Goal: Check status: Check status

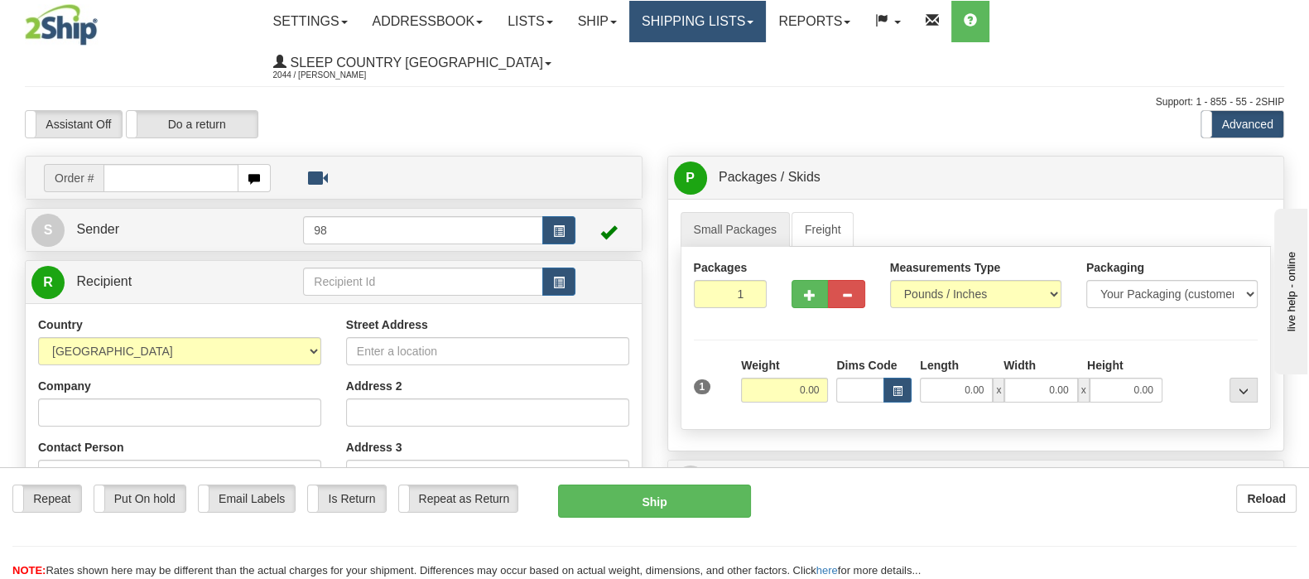
click at [758, 10] on link "Shipping lists" at bounding box center [697, 21] width 137 height 41
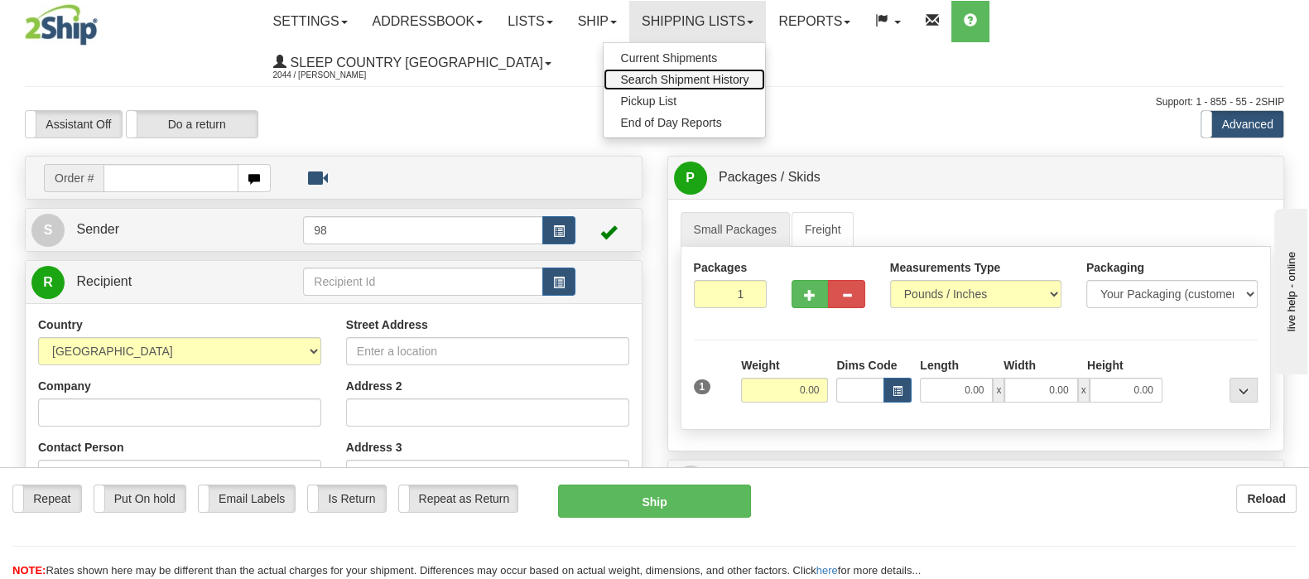
click at [748, 80] on span "Search Shipment History" at bounding box center [684, 79] width 128 height 13
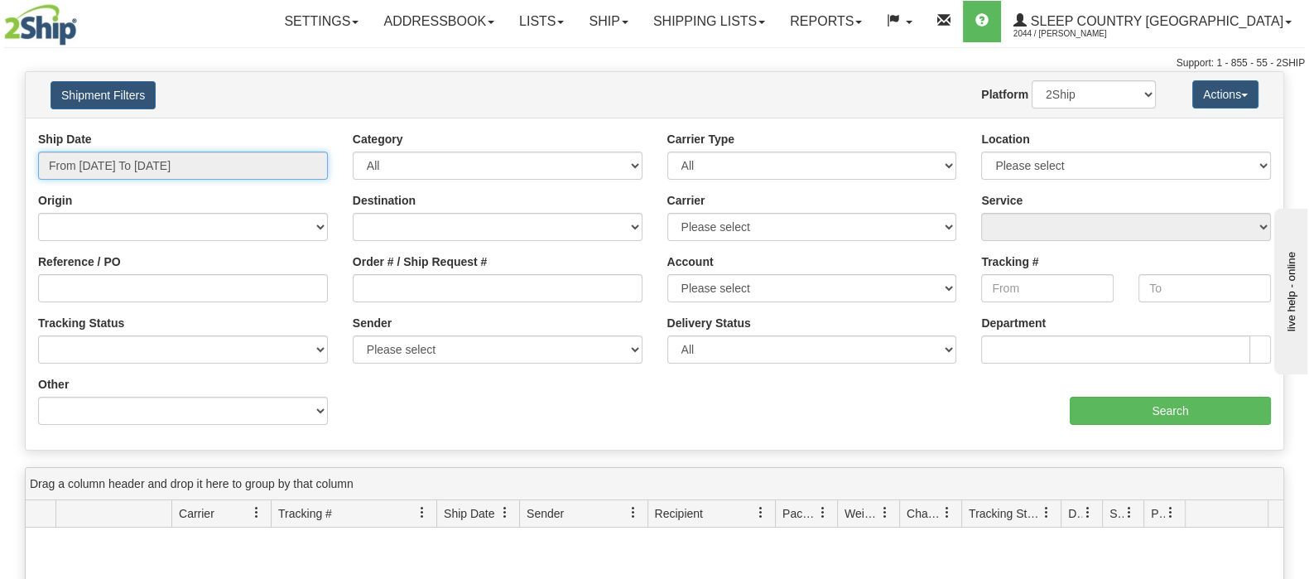
click at [146, 155] on input "From [DATE] To [DATE]" at bounding box center [183, 165] width 290 height 28
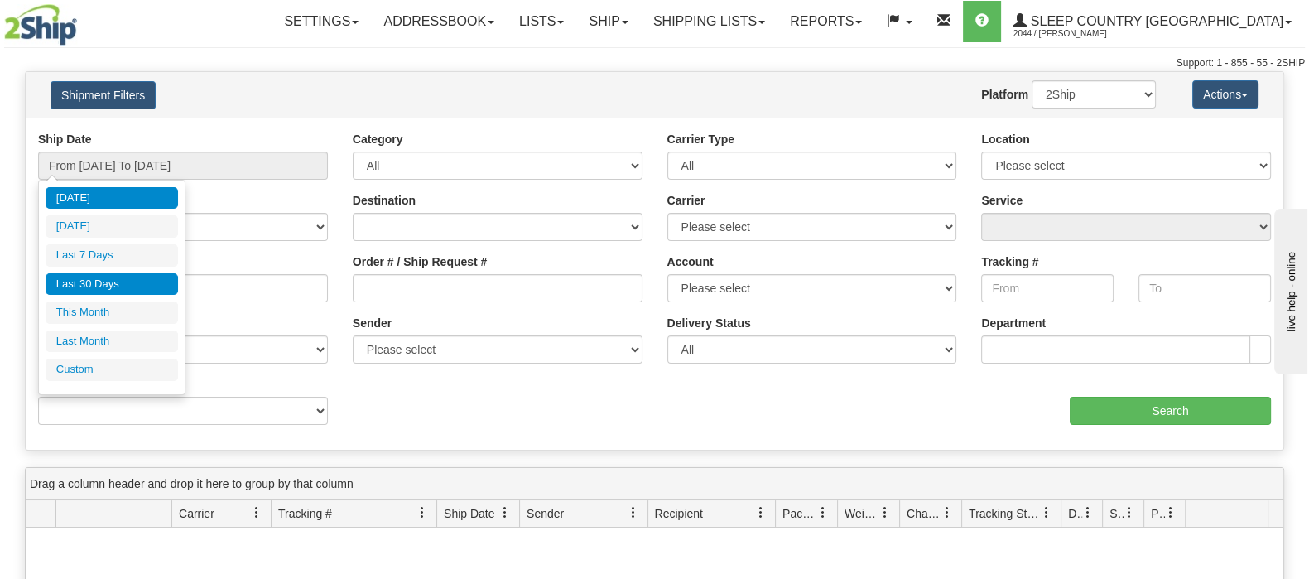
click at [158, 279] on li "Last 30 Days" at bounding box center [112, 284] width 132 height 22
type input "From [DATE] To [DATE]"
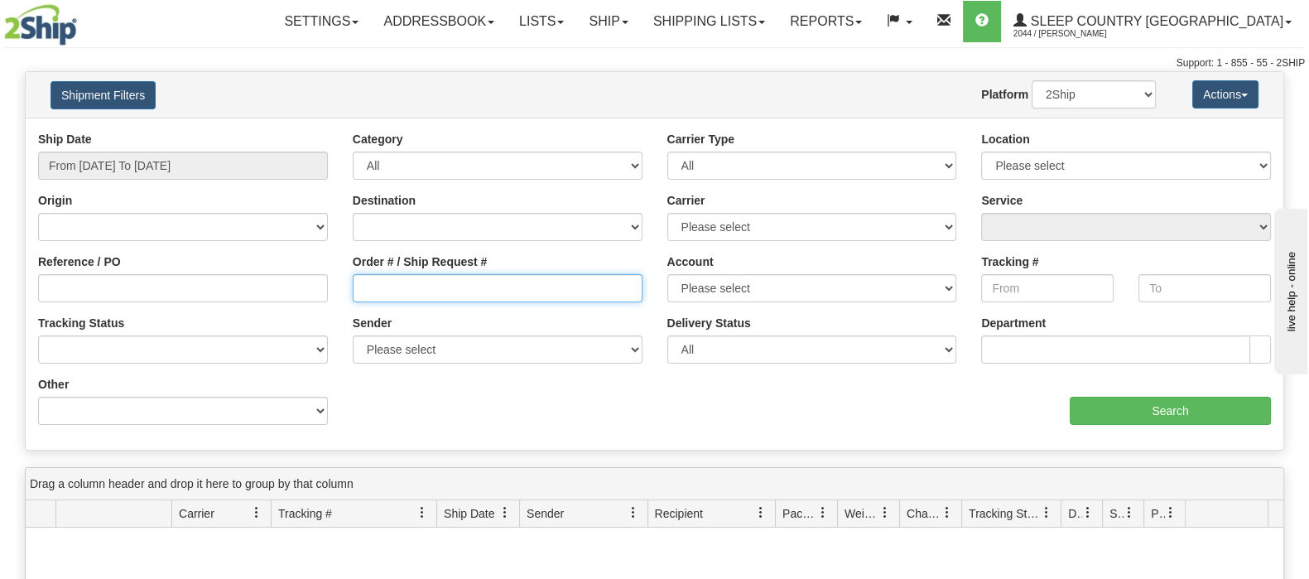
click at [542, 296] on input "Order # / Ship Request #" at bounding box center [498, 288] width 290 height 28
paste input "9002I101049"
type input "9002I101049"
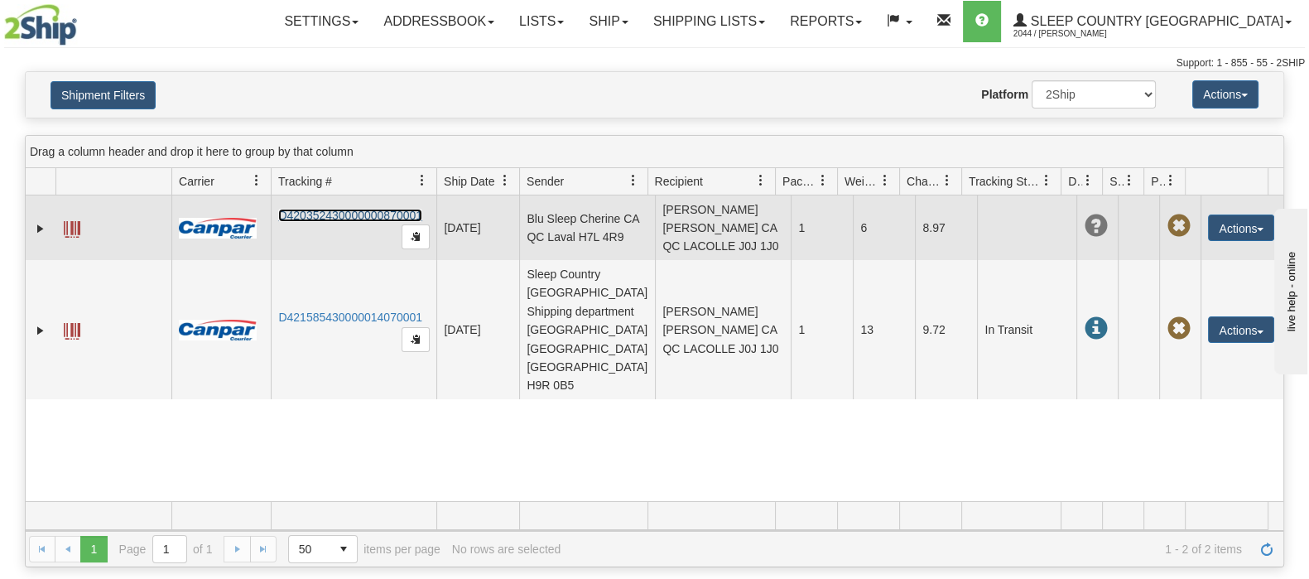
click at [326, 222] on link "D420352430000000870001" at bounding box center [350, 215] width 144 height 13
drag, startPoint x: 426, startPoint y: 217, endPoint x: 269, endPoint y: 218, distance: 157.3
click at [271, 217] on td "D420352430000000870001" at bounding box center [354, 227] width 166 height 65
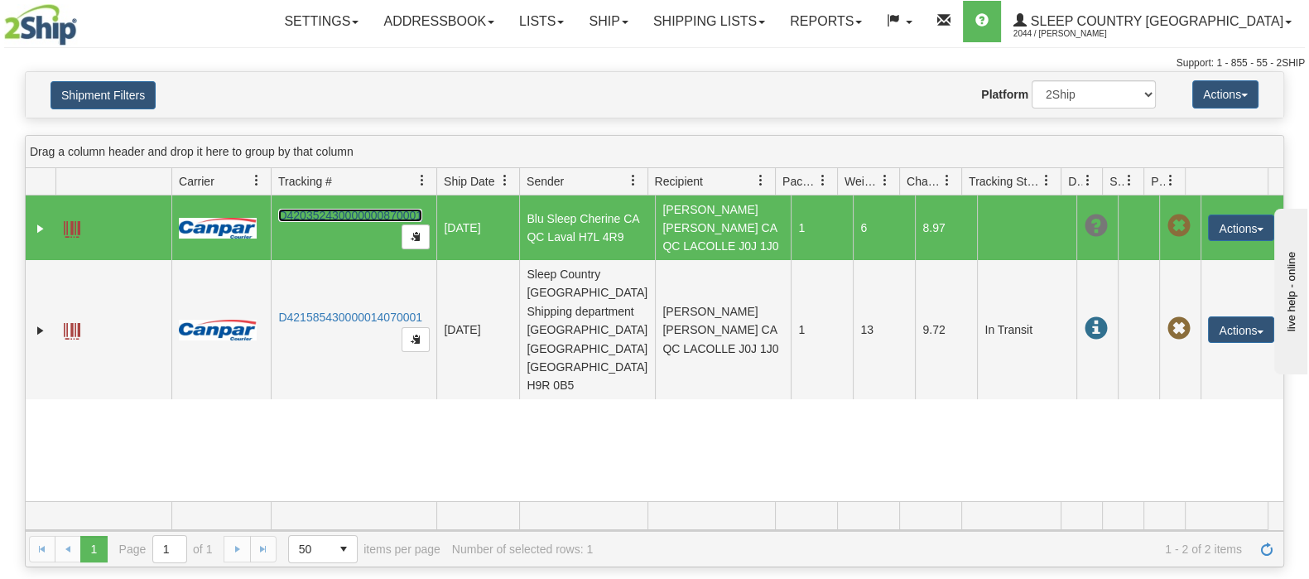
drag, startPoint x: 276, startPoint y: 226, endPoint x: 411, endPoint y: 225, distance: 134.1
click at [411, 225] on td "D420352430000000870001" at bounding box center [354, 227] width 166 height 65
